Goal: Navigation & Orientation: Find specific page/section

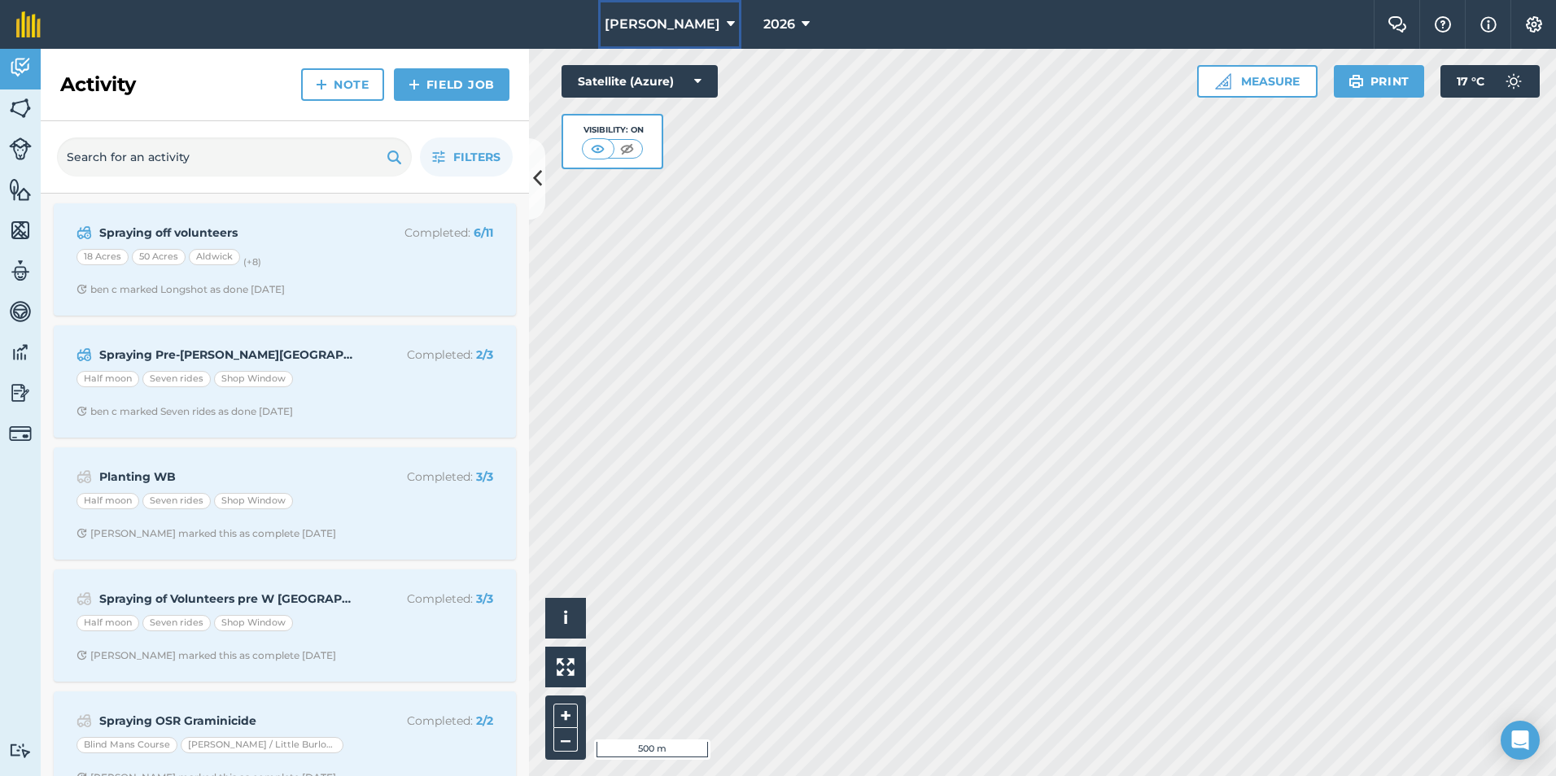
click at [700, 25] on button "[PERSON_NAME]" at bounding box center [669, 24] width 143 height 49
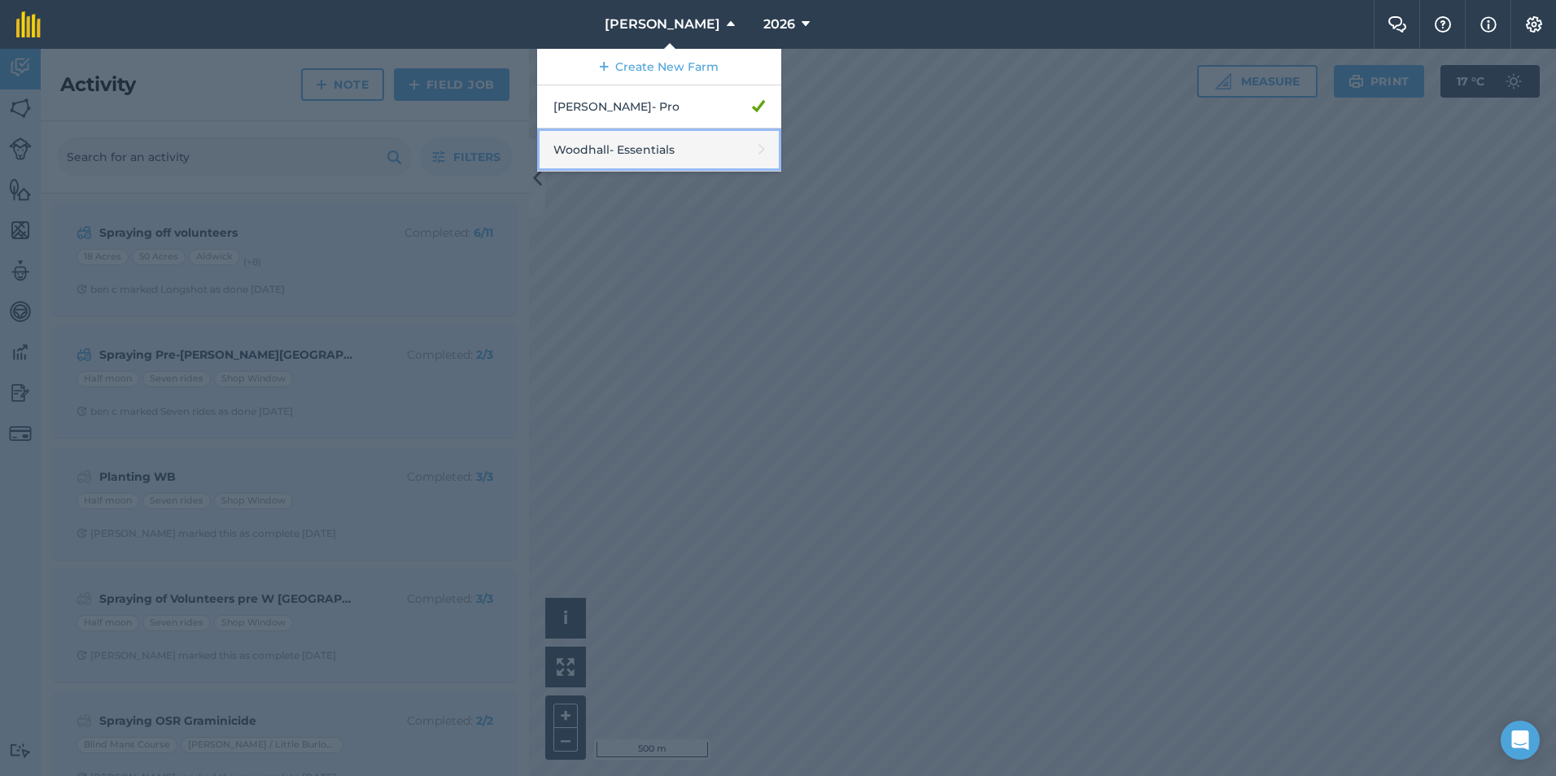
click at [664, 151] on link "Woodhall - Essentials" at bounding box center [659, 150] width 244 height 43
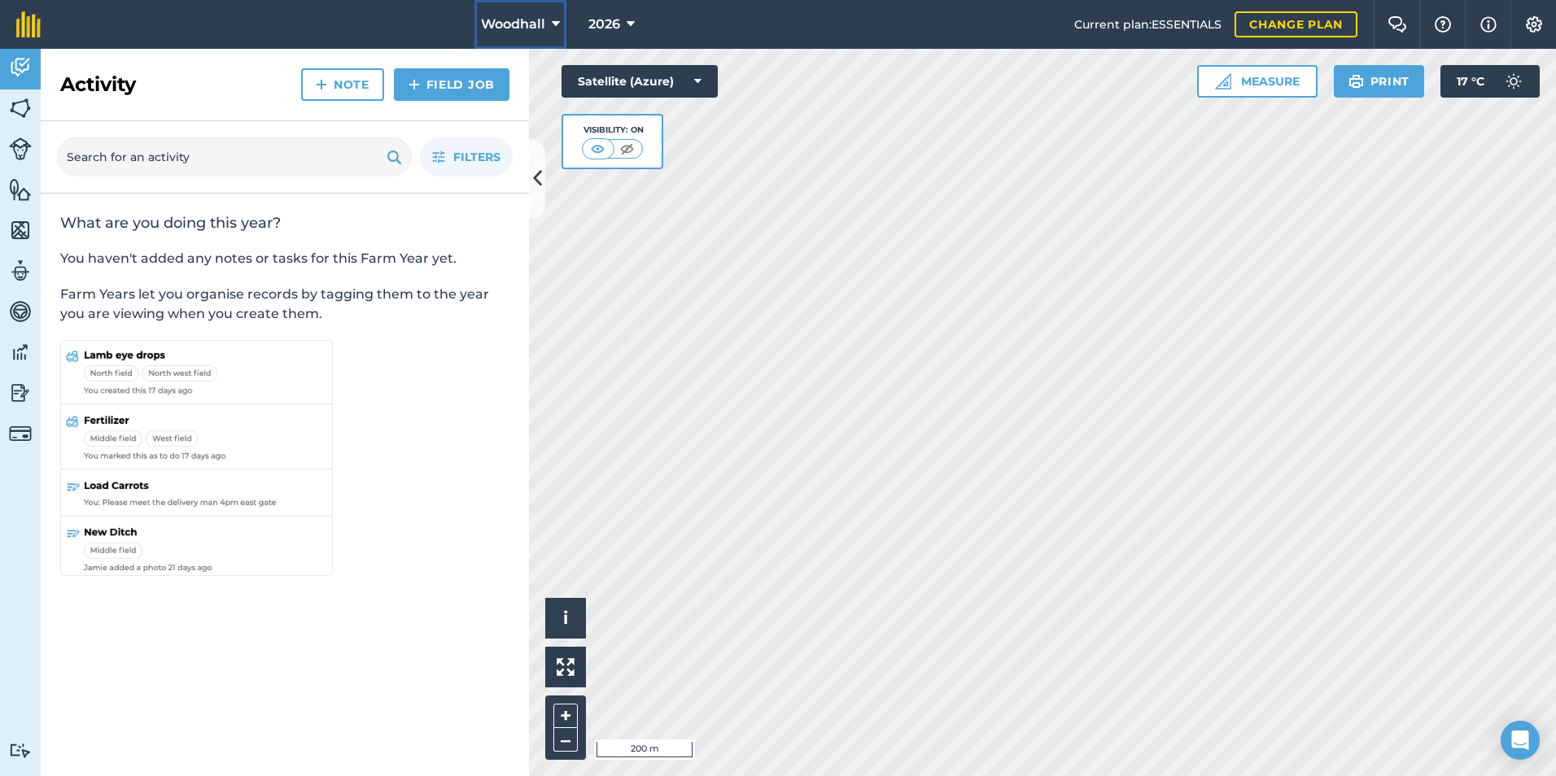
click at [527, 15] on span "Woodhall" at bounding box center [513, 25] width 64 height 20
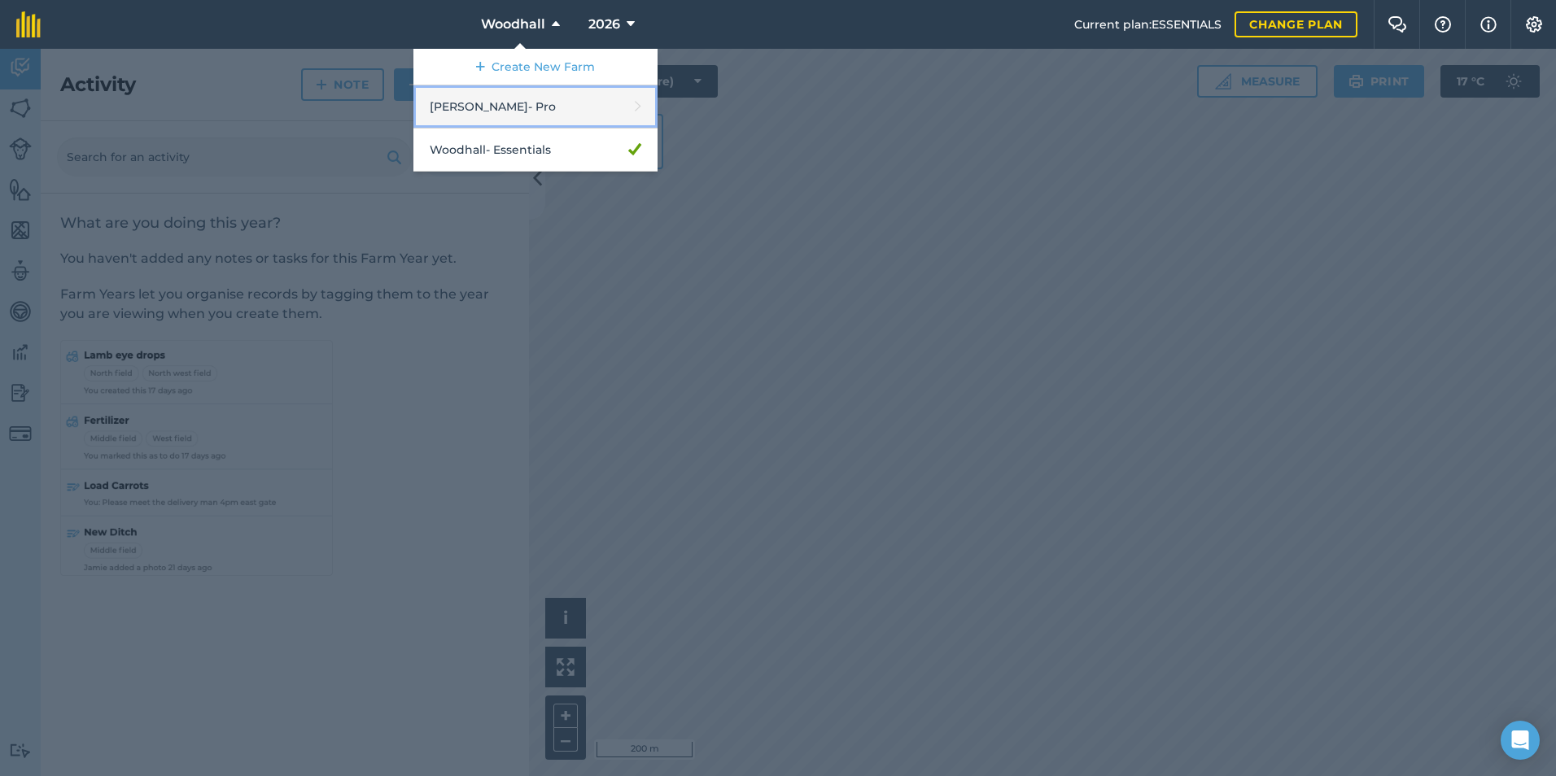
click at [518, 102] on link "Wilkerson - Pro" at bounding box center [535, 106] width 244 height 43
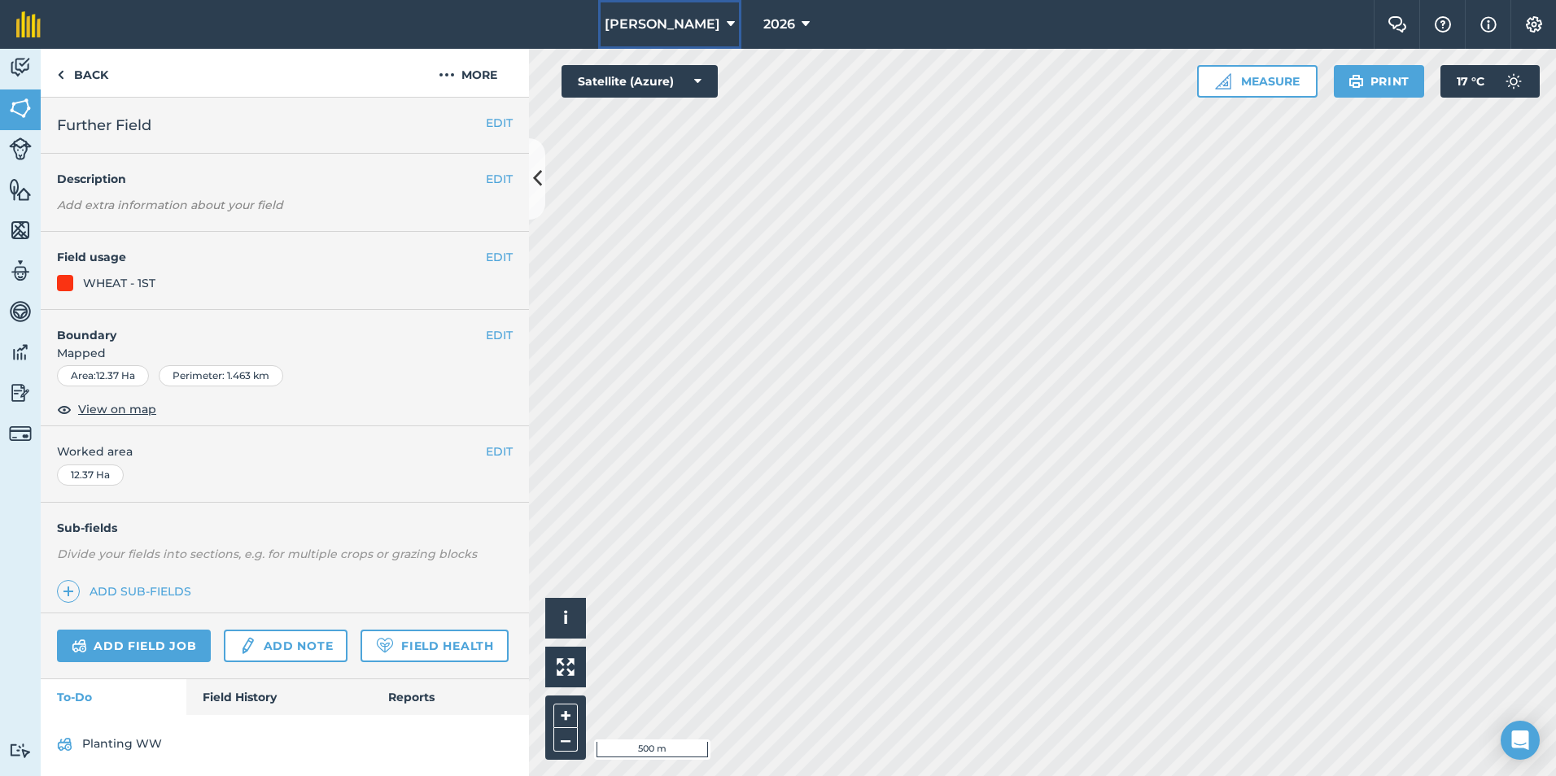
click at [727, 21] on icon at bounding box center [731, 25] width 8 height 20
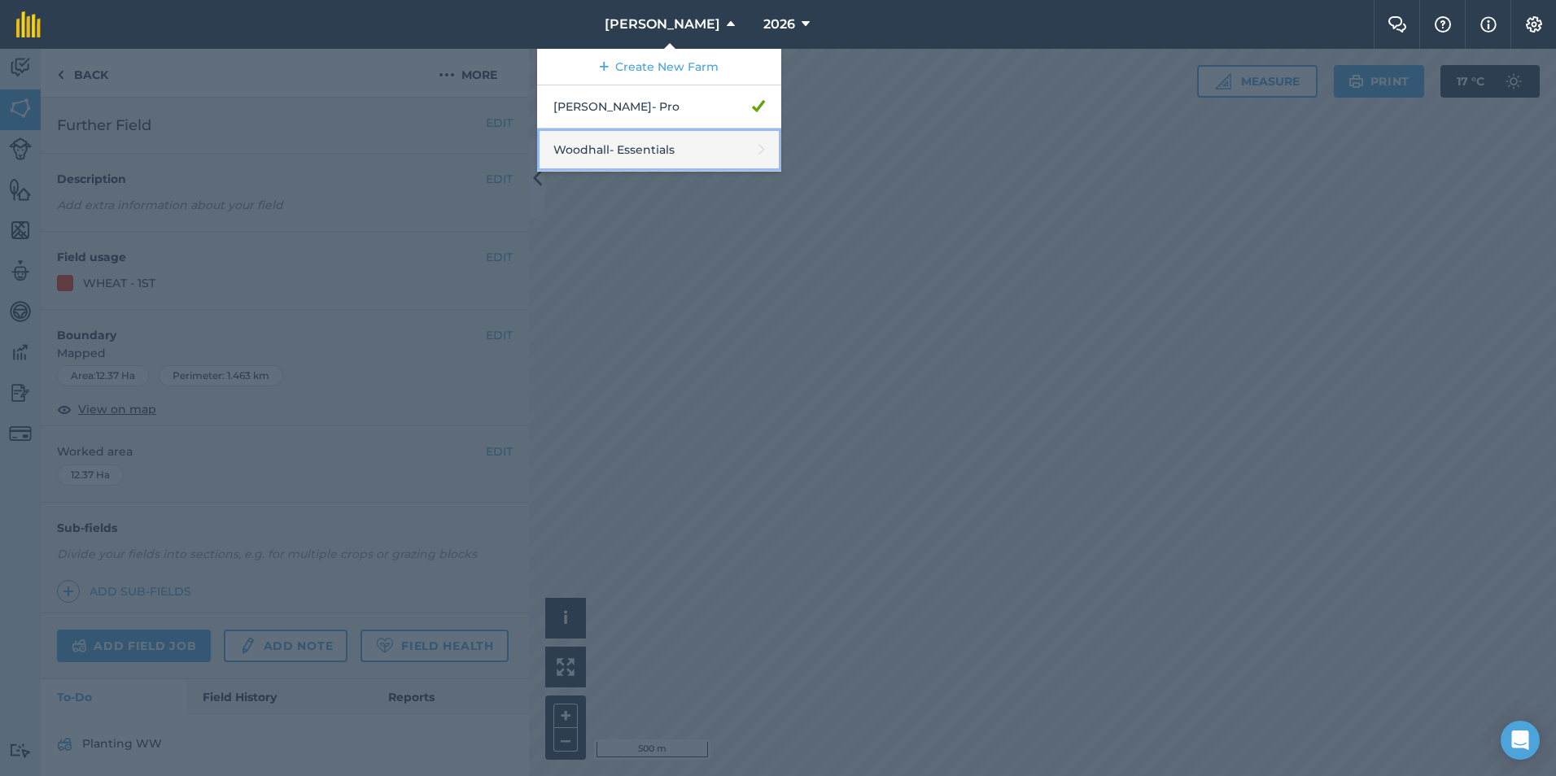
click at [674, 144] on link "Woodhall - Essentials" at bounding box center [659, 150] width 244 height 43
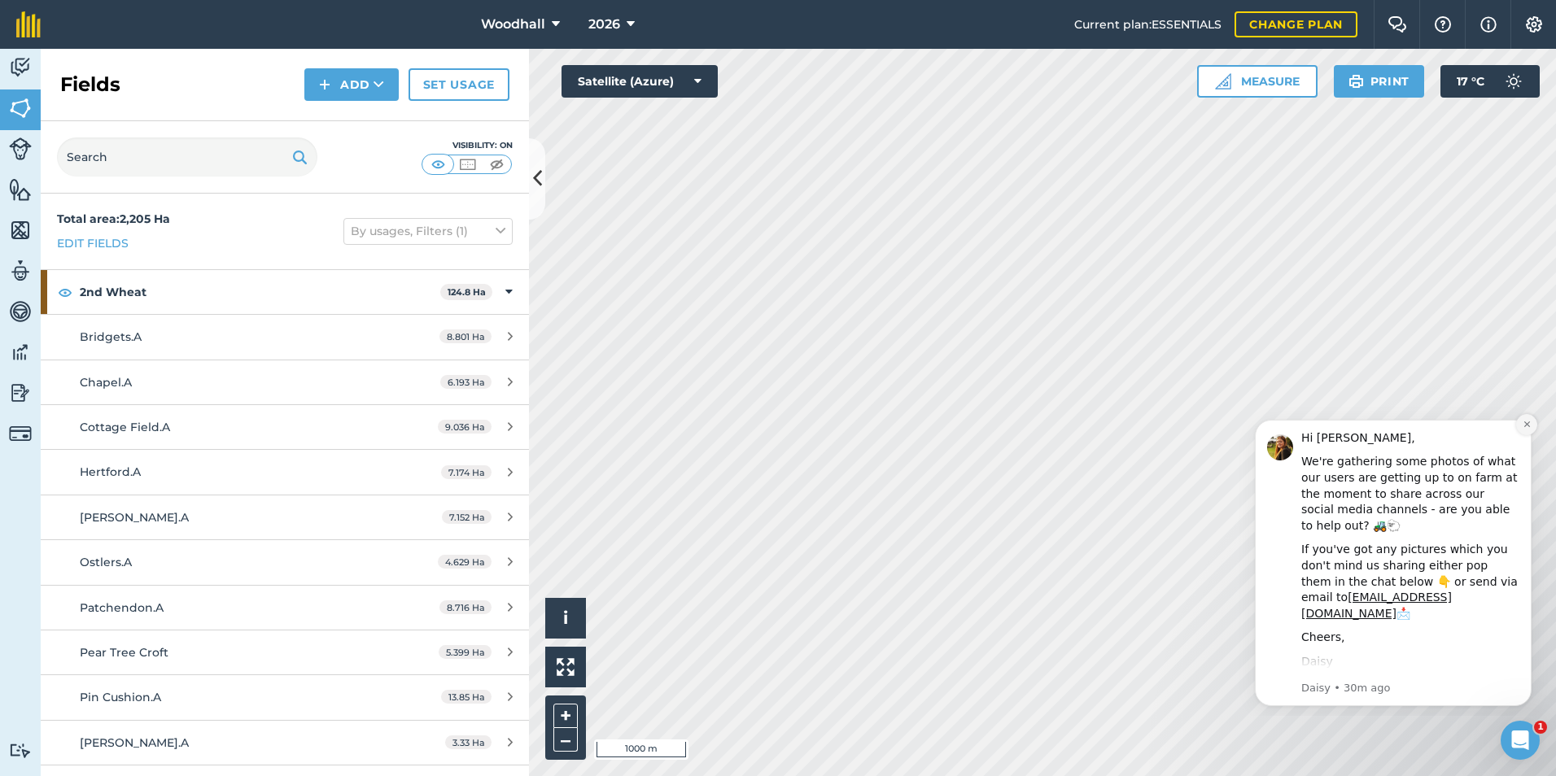
click at [1530, 425] on icon "Dismiss notification" at bounding box center [1526, 424] width 9 height 9
